Goal: Task Accomplishment & Management: Use online tool/utility

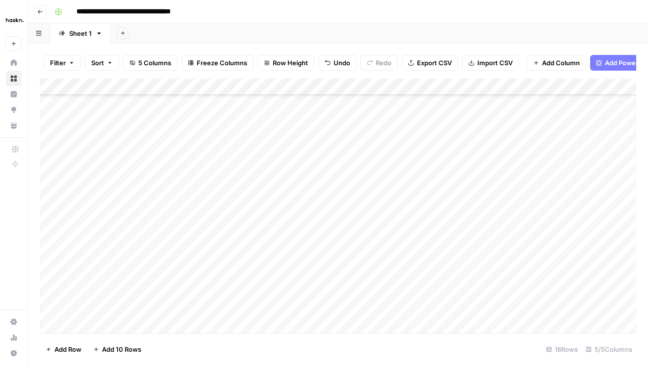
scroll to position [73, 0]
click at [646, 300] on div "Filter Sort 5 Columns Freeze Columns Row Height Undo Redo Export CSV Import CSV…" at bounding box center [338, 204] width 620 height 322
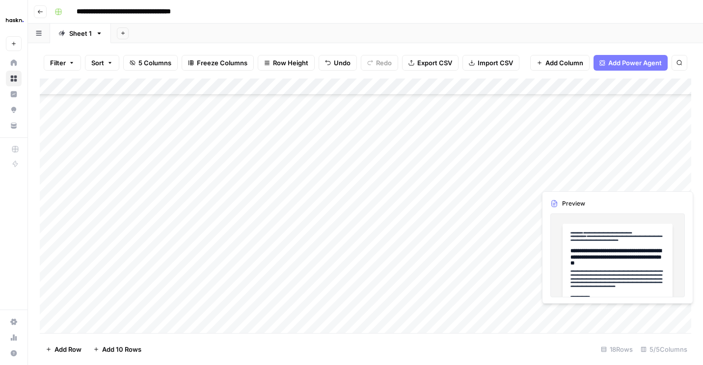
click at [648, 179] on div "Add Column" at bounding box center [365, 206] width 651 height 255
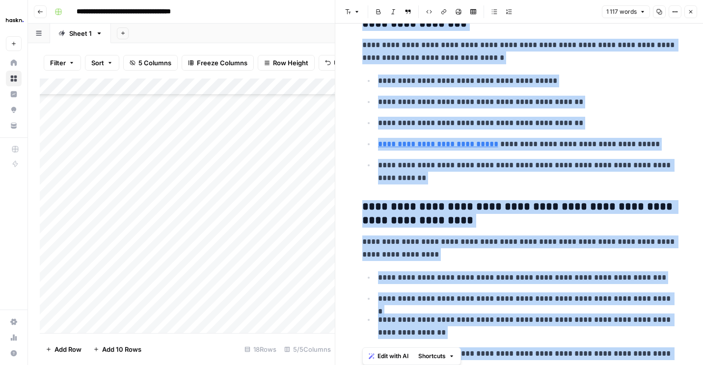
scroll to position [1861, 0]
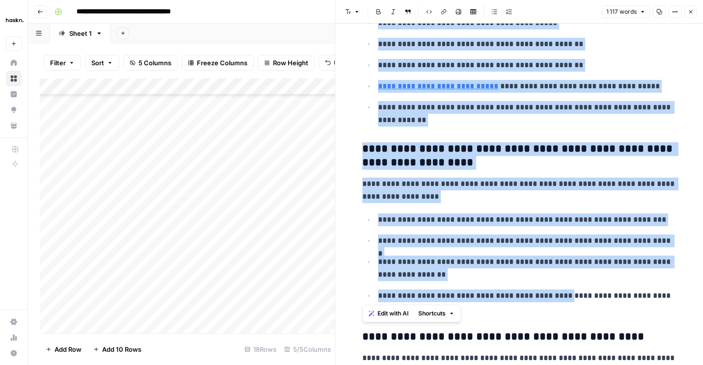
drag, startPoint x: 356, startPoint y: 45, endPoint x: 551, endPoint y: 297, distance: 318.4
click at [648, 8] on button "Close" at bounding box center [690, 11] width 13 height 13
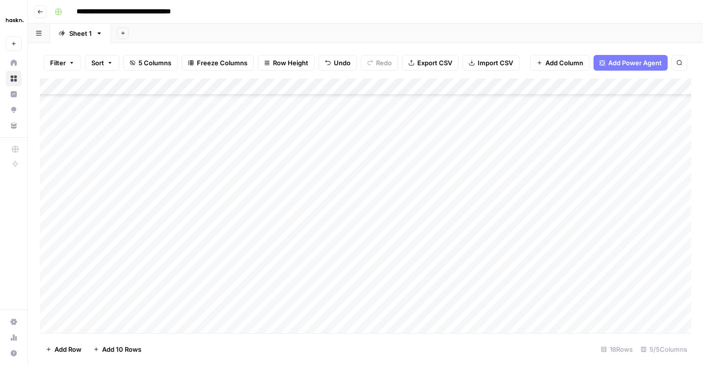
click at [620, 88] on div "Add Column" at bounding box center [365, 206] width 651 height 255
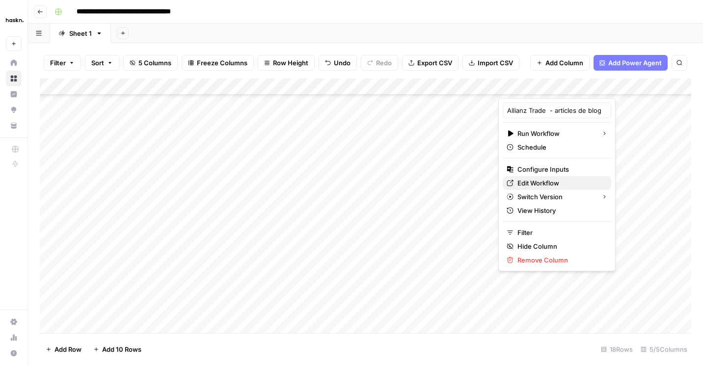
click at [551, 184] on span "Edit Workflow" at bounding box center [560, 183] width 86 height 10
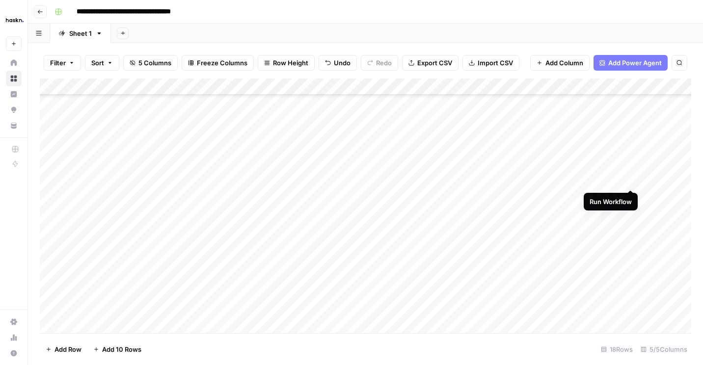
click at [631, 180] on div "Add Column" at bounding box center [365, 206] width 651 height 255
click at [569, 211] on div "Add Column" at bounding box center [365, 206] width 651 height 255
click at [561, 231] on div "Add Column" at bounding box center [365, 206] width 651 height 255
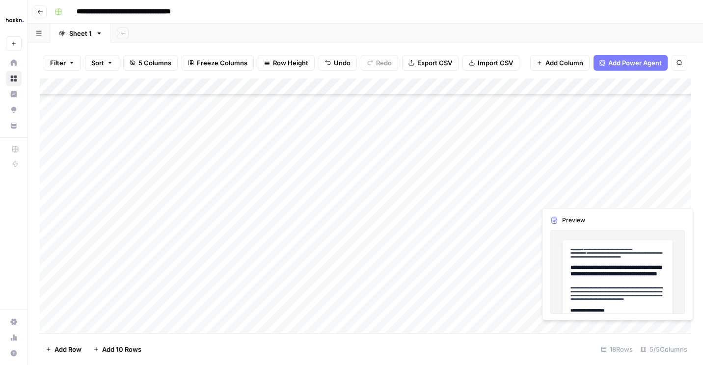
click at [648, 193] on div "Add Column" at bounding box center [365, 206] width 651 height 255
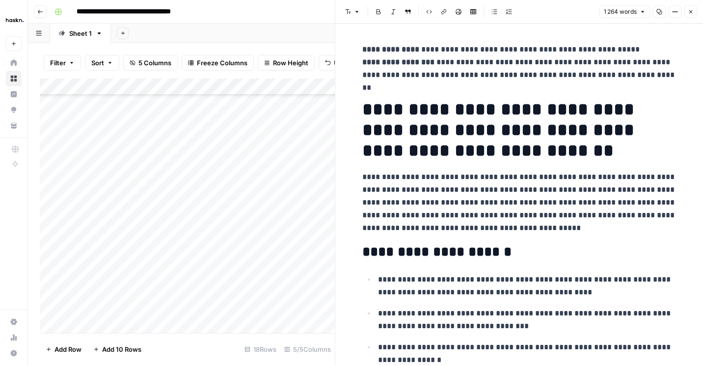
click at [320, 162] on div "Add Column" at bounding box center [187, 206] width 295 height 255
click at [648, 13] on icon "button" at bounding box center [691, 12] width 6 height 6
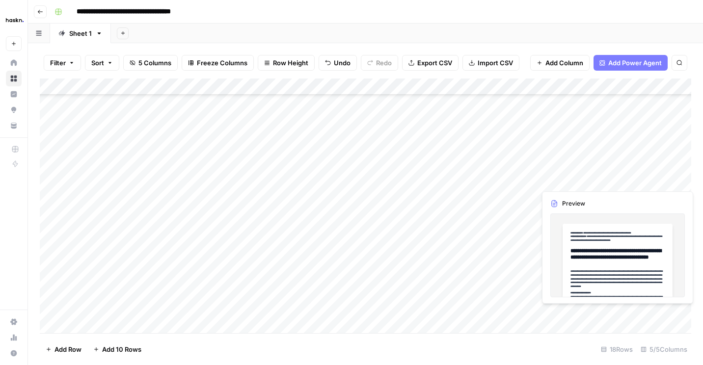
click at [648, 179] on div "Add Column" at bounding box center [365, 206] width 651 height 255
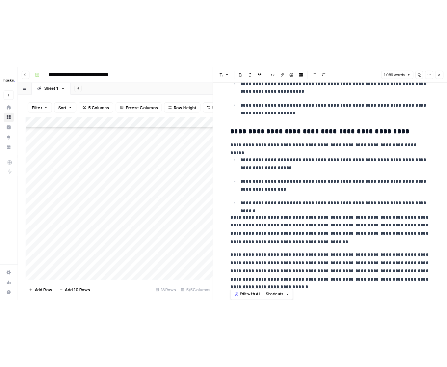
scroll to position [1689, 0]
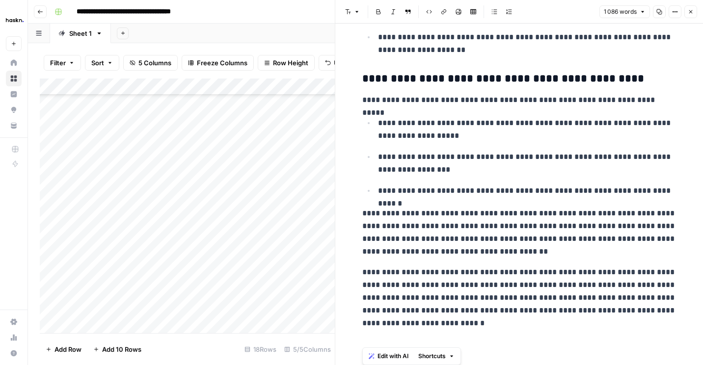
drag, startPoint x: 361, startPoint y: 49, endPoint x: 479, endPoint y: 368, distance: 340.1
click at [479, 365] on html "**********" at bounding box center [351, 182] width 703 height 365
copy div "**********"
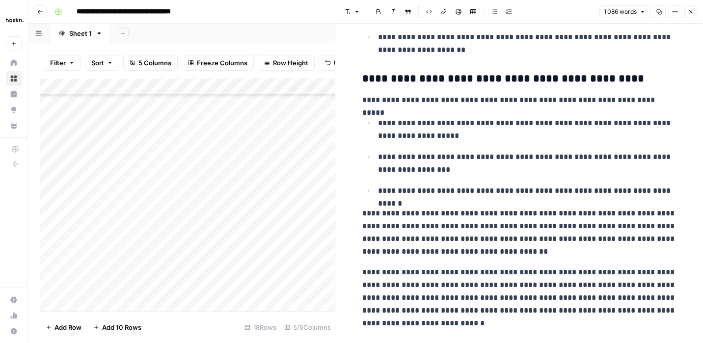
click at [648, 13] on icon "button" at bounding box center [691, 12] width 6 height 6
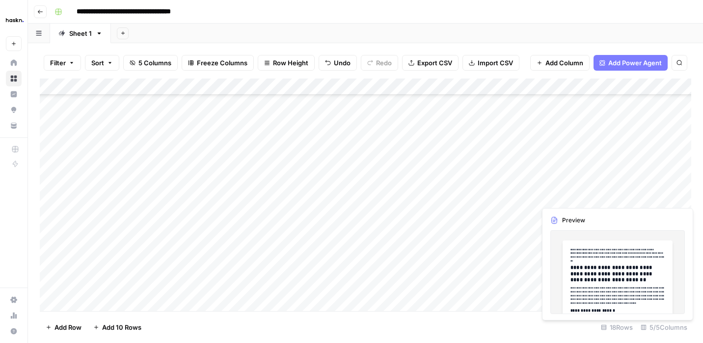
click at [648, 194] on div "Add Column" at bounding box center [365, 195] width 651 height 233
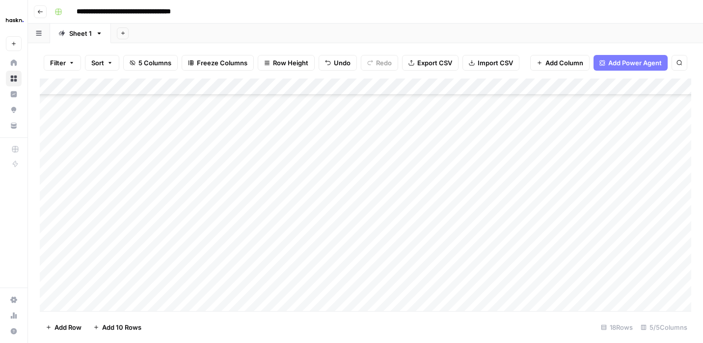
click at [567, 247] on div "Add Column" at bounding box center [365, 195] width 651 height 233
click at [566, 263] on div "Add Column" at bounding box center [365, 195] width 651 height 233
click at [562, 278] on div "Add Column" at bounding box center [365, 195] width 651 height 233
click at [562, 297] on div "Add Column" at bounding box center [365, 195] width 651 height 233
drag, startPoint x: 660, startPoint y: 302, endPoint x: 660, endPoint y: 324, distance: 22.1
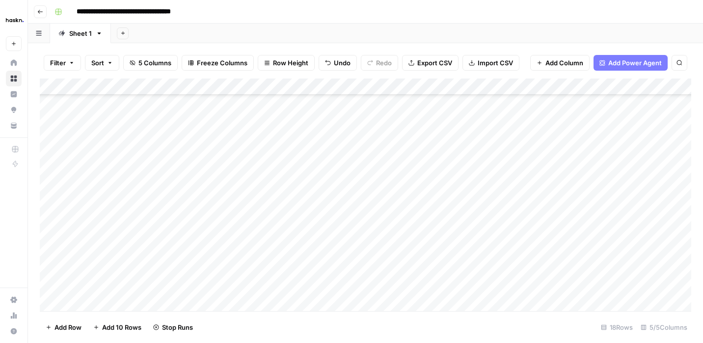
click at [648, 324] on div "Filter Sort 5 Columns Freeze Columns Row Height Undo Redo Export CSV Import CSV…" at bounding box center [365, 193] width 675 height 300
click at [567, 285] on div "Add Column" at bounding box center [365, 195] width 651 height 233
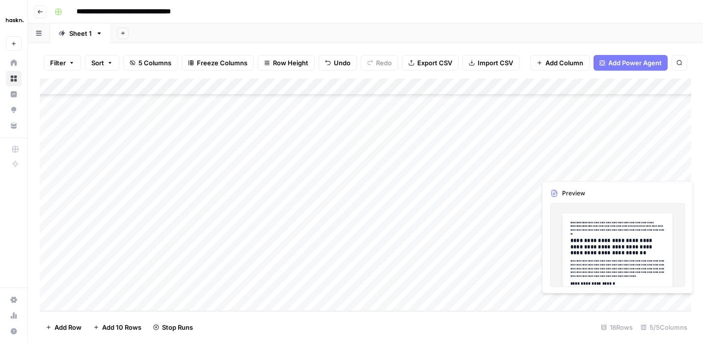
click at [648, 176] on div "Add Column" at bounding box center [365, 195] width 651 height 233
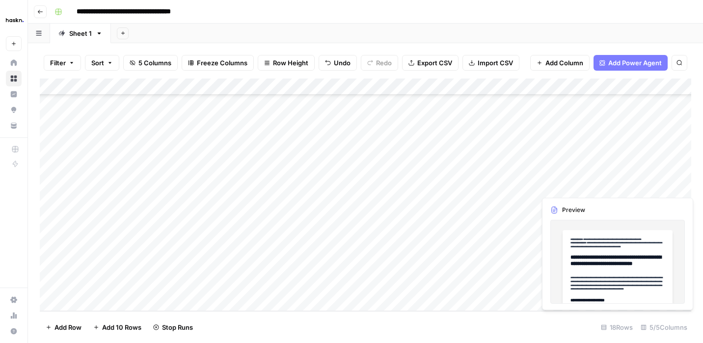
click at [648, 186] on div "Add Column" at bounding box center [365, 195] width 651 height 233
click at [648, 186] on div at bounding box center [684, 186] width 90 height 18
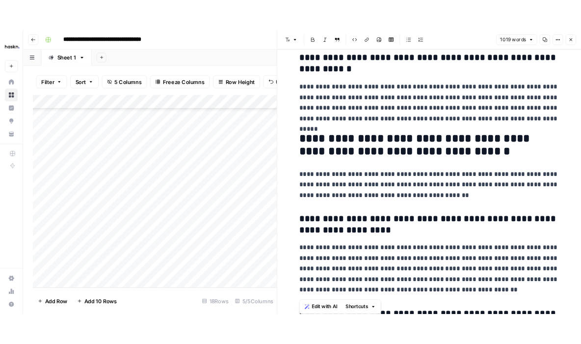
scroll to position [1648, 0]
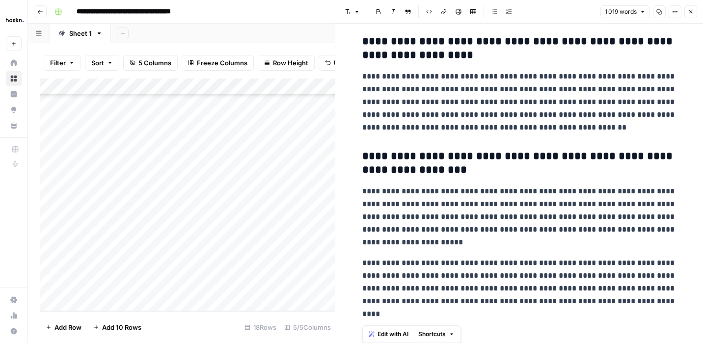
drag, startPoint x: 361, startPoint y: 50, endPoint x: 476, endPoint y: 367, distance: 337.4
click at [476, 343] on html "**********" at bounding box center [351, 171] width 703 height 343
copy div "**********"
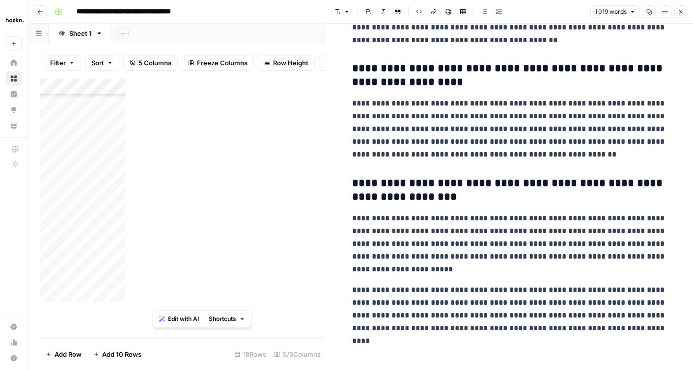
scroll to position [1621, 0]
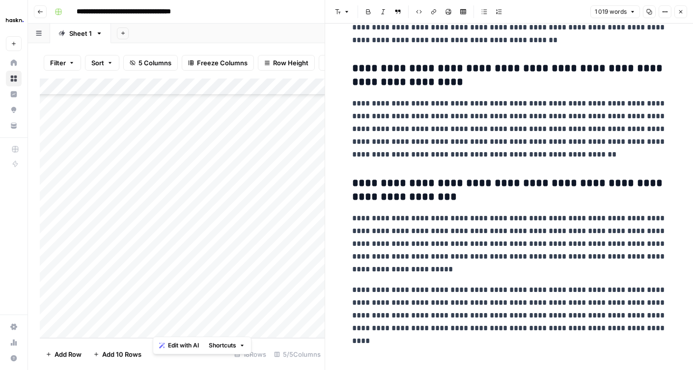
click at [648, 13] on icon "button" at bounding box center [680, 11] width 3 height 3
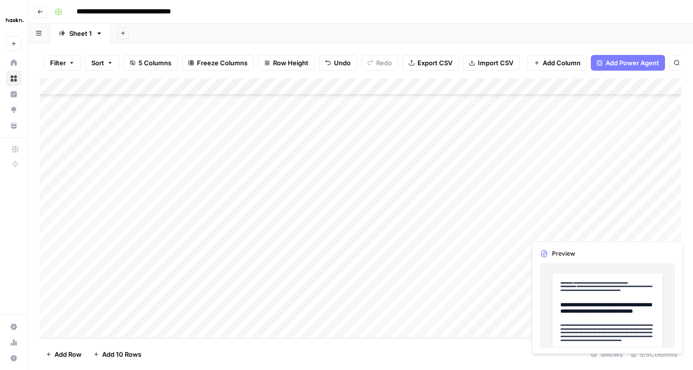
click at [648, 229] on div "Add Column" at bounding box center [360, 209] width 641 height 260
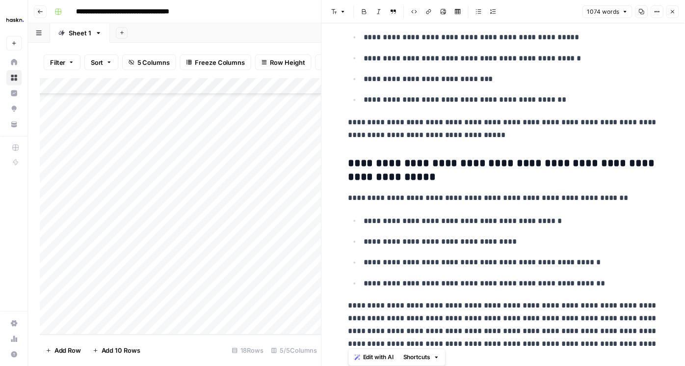
scroll to position [2037, 0]
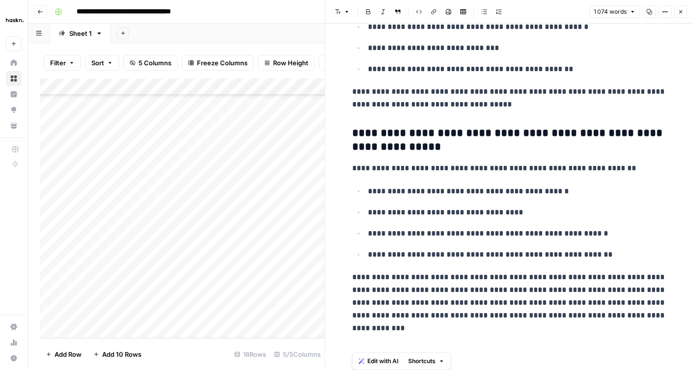
drag, startPoint x: 352, startPoint y: 47, endPoint x: 557, endPoint y: 370, distance: 382.3
click at [557, 365] on div "**********" at bounding box center [509, 197] width 368 height 347
copy div "**********"
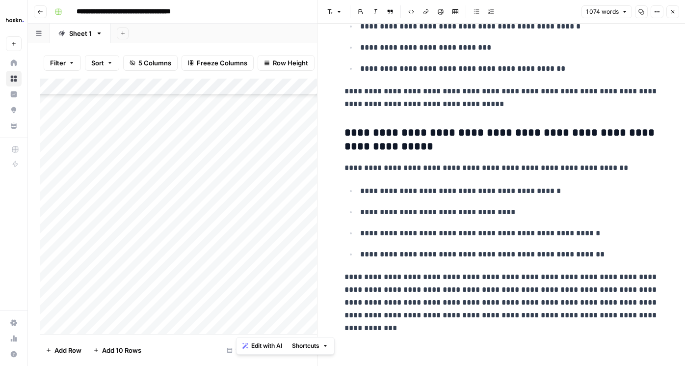
click at [648, 8] on button "Close" at bounding box center [673, 11] width 13 height 13
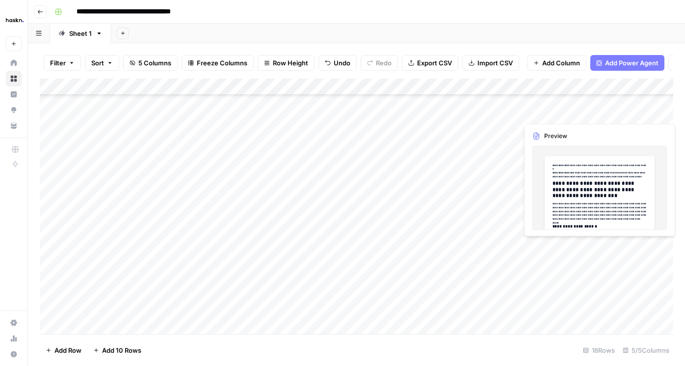
click at [648, 244] on div "Add Column" at bounding box center [357, 206] width 634 height 255
click at [597, 202] on div "Add Column" at bounding box center [357, 206] width 634 height 255
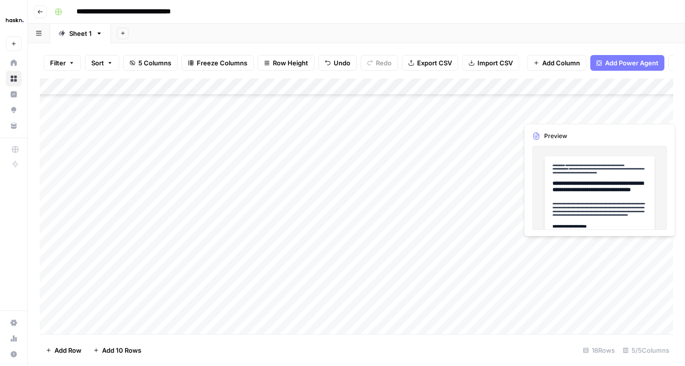
click at [648, 244] on div "Add Column" at bounding box center [357, 206] width 634 height 255
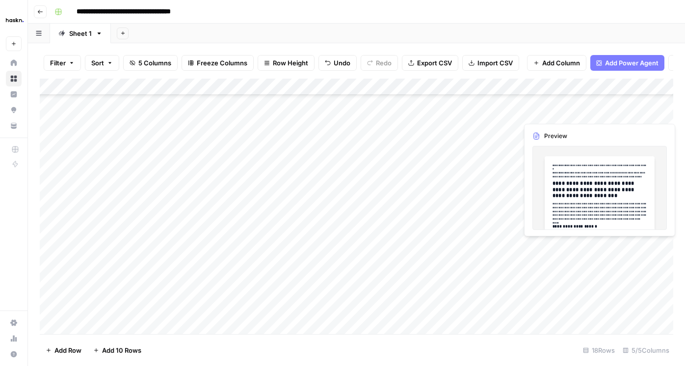
click at [639, 202] on div "Add Column" at bounding box center [357, 206] width 634 height 255
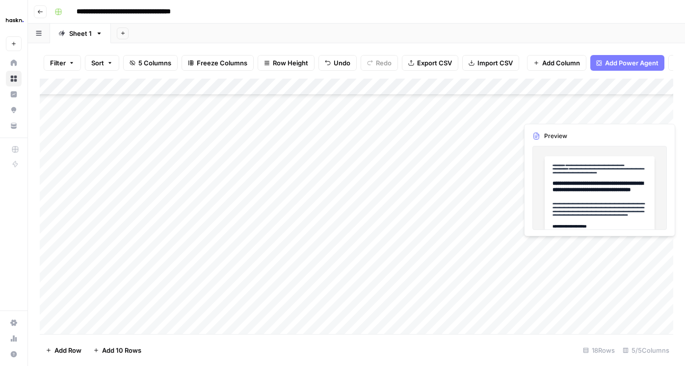
click at [648, 249] on div "Add Column" at bounding box center [357, 206] width 634 height 255
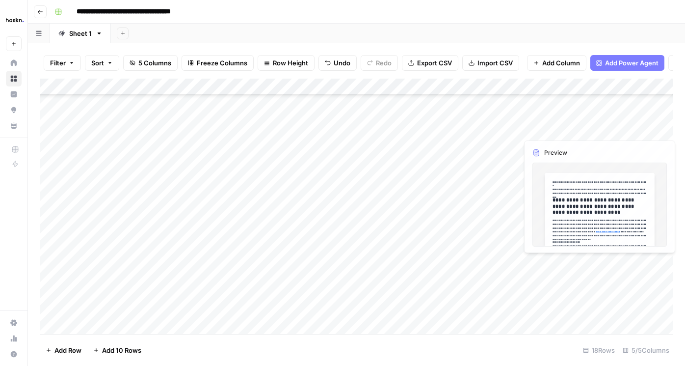
click at [648, 240] on div "Add Column" at bounding box center [357, 206] width 634 height 255
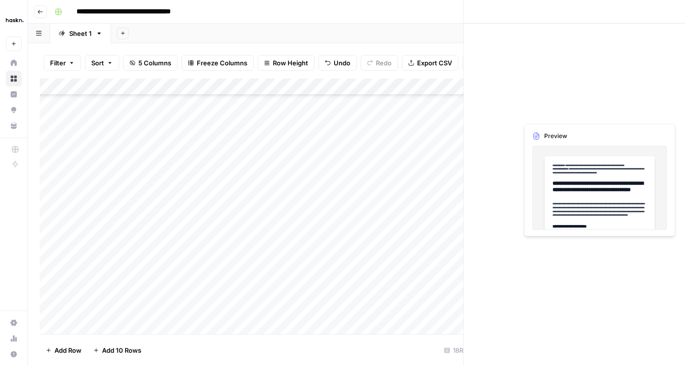
click at [648, 240] on div at bounding box center [636, 247] width 90 height 18
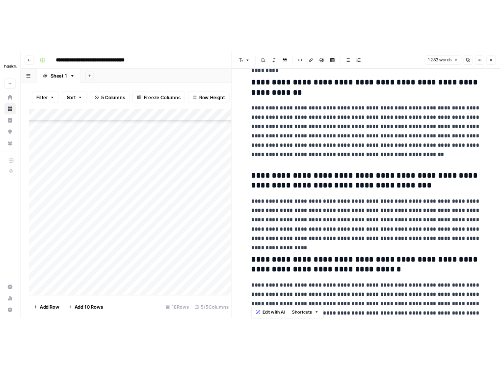
scroll to position [1960, 0]
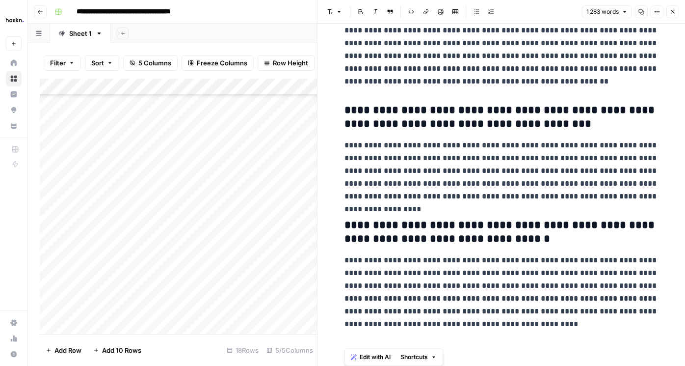
drag, startPoint x: 340, startPoint y: 45, endPoint x: 504, endPoint y: 365, distance: 360.1
copy div "**********"
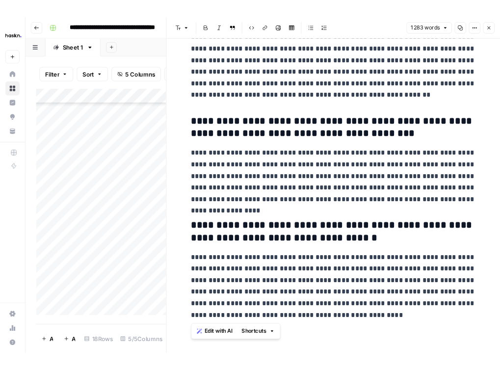
scroll to position [1955, 0]
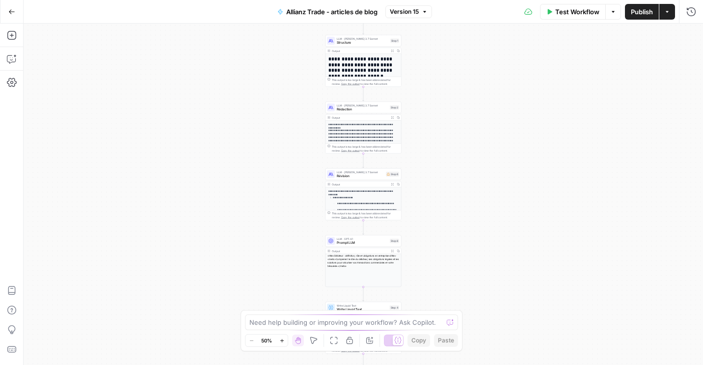
click at [350, 115] on div "Output Expand Output Copy" at bounding box center [363, 118] width 76 height 6
click at [362, 113] on div "LLM · [PERSON_NAME] 3.7 Sonnet Rédaction Step 2 Copy step Delete step Add Note …" at bounding box center [363, 108] width 76 height 12
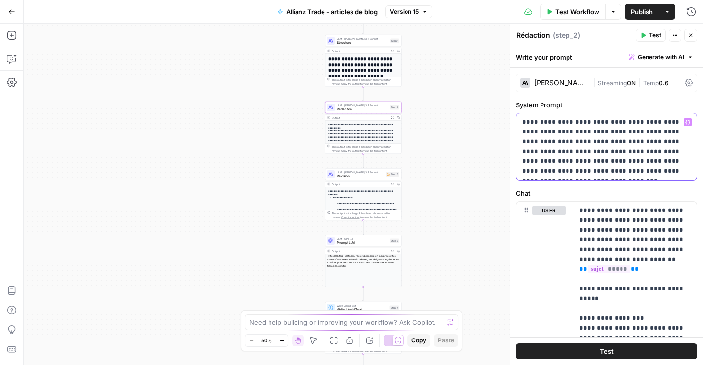
click at [640, 145] on p "**********" at bounding box center [606, 146] width 168 height 59
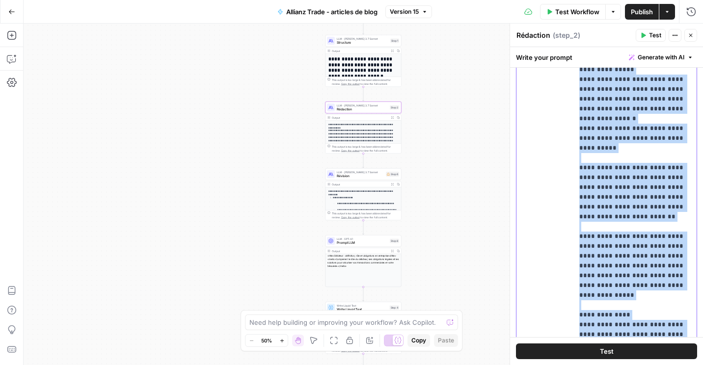
scroll to position [474, 0]
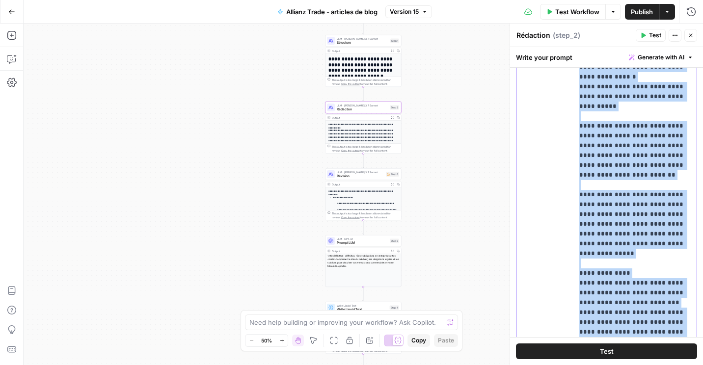
drag, startPoint x: 635, startPoint y: 241, endPoint x: 631, endPoint y: 365, distance: 124.7
click at [631, 365] on html "**********" at bounding box center [351, 182] width 703 height 365
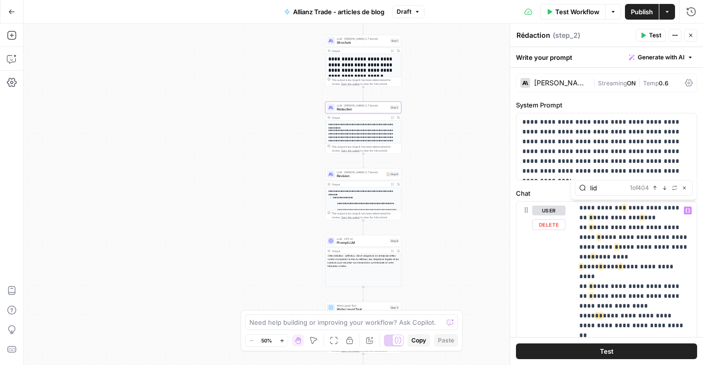
scroll to position [3233, 0]
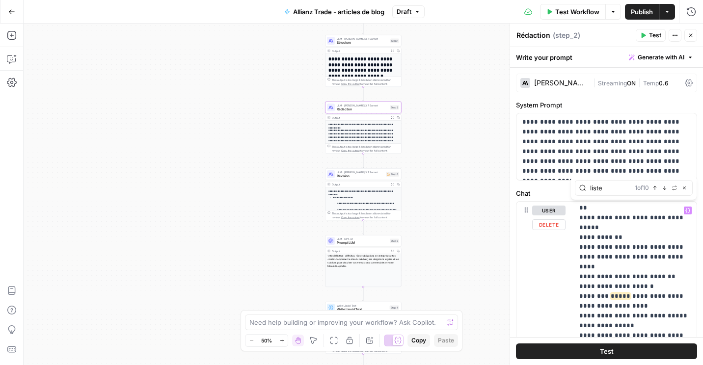
type input "liste"
click at [665, 191] on button "Next Match" at bounding box center [665, 188] width 8 height 8
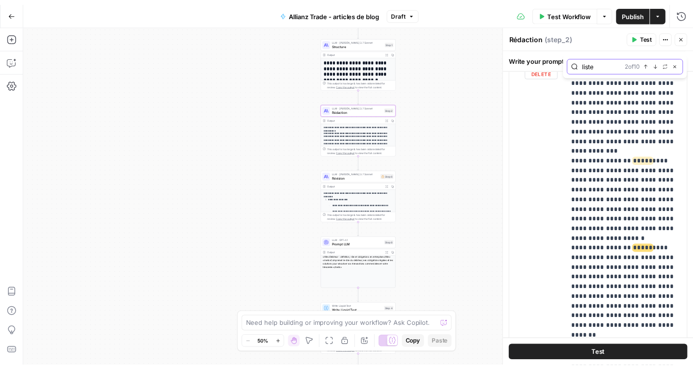
scroll to position [1988, 0]
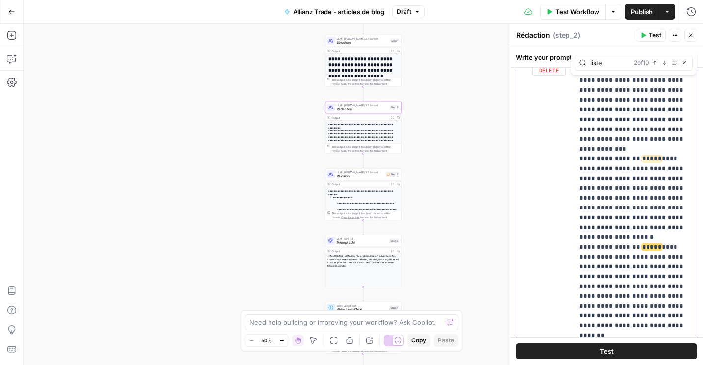
drag, startPoint x: 583, startPoint y: 248, endPoint x: 602, endPoint y: 249, distance: 19.7
click at [649, 11] on span "Publish" at bounding box center [642, 12] width 22 height 10
